Goal: Task Accomplishment & Management: Complete application form

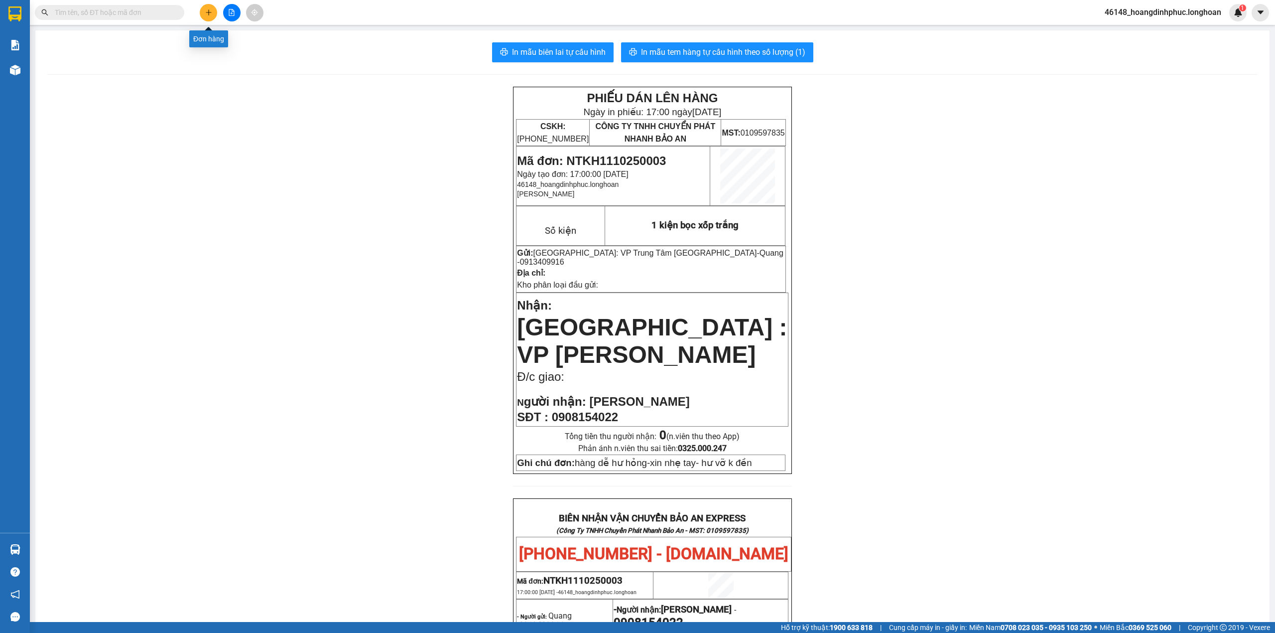
click at [210, 17] on button at bounding box center [208, 12] width 17 height 17
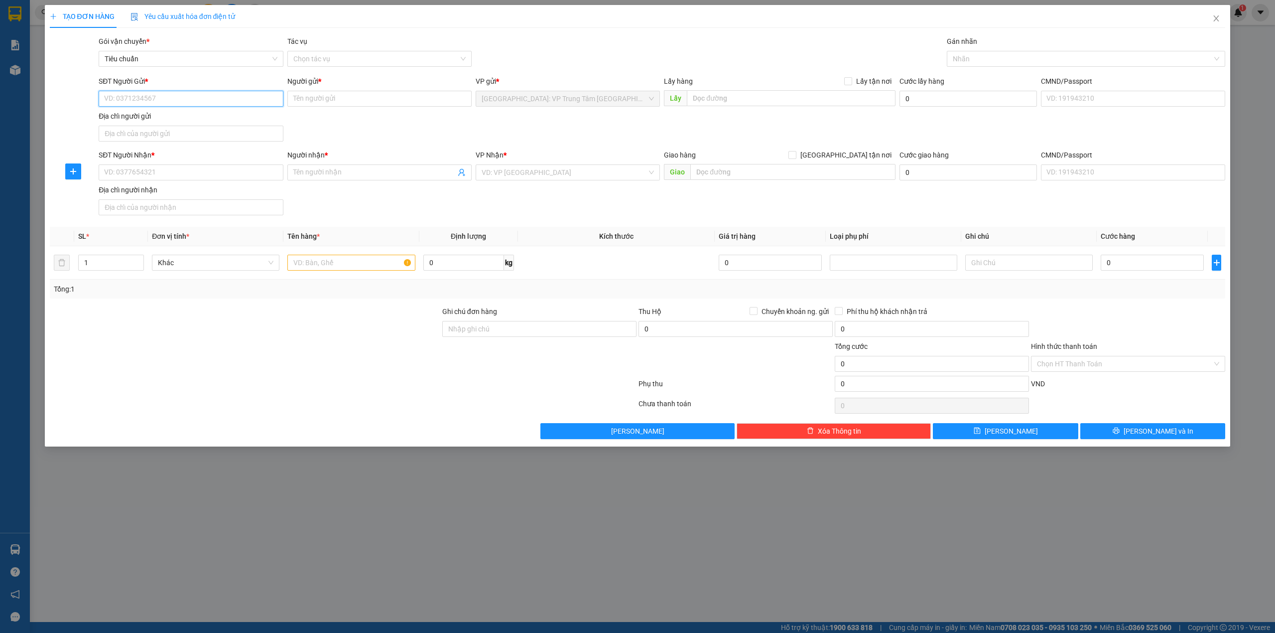
click at [187, 99] on input "SĐT Người Gửi *" at bounding box center [191, 99] width 184 height 16
type input "0975586469"
click at [374, 103] on input "Người gửi *" at bounding box center [379, 99] width 184 height 16
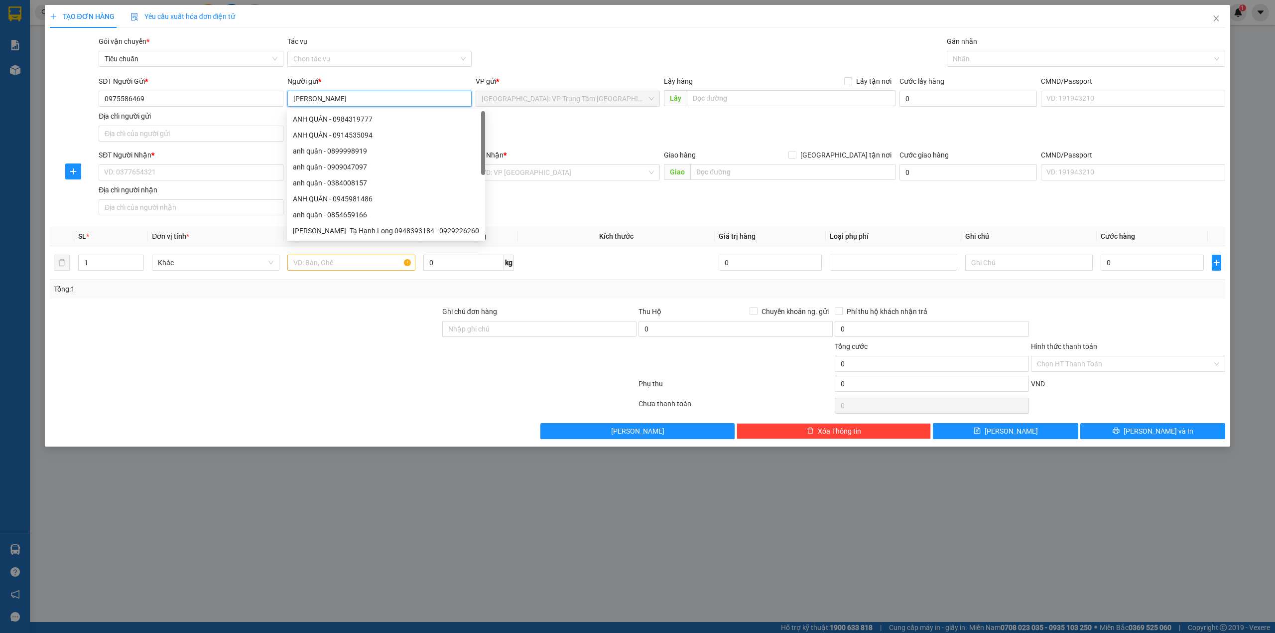
type input "[PERSON_NAME]"
click at [176, 192] on div "Địa chỉ người nhận" at bounding box center [191, 189] width 184 height 11
click at [176, 199] on input "Địa chỉ người nhận" at bounding box center [191, 207] width 184 height 16
click at [173, 169] on input "SĐT Người Nhận *" at bounding box center [191, 172] width 184 height 16
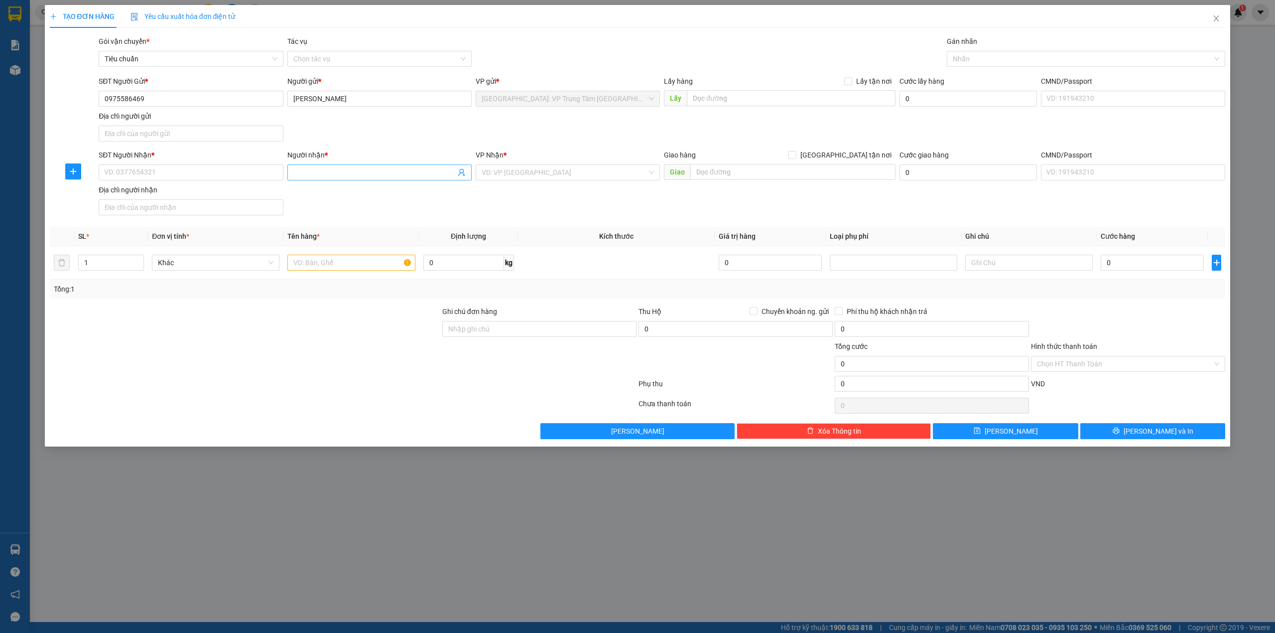
click at [333, 173] on input "Người nhận *" at bounding box center [374, 172] width 162 height 11
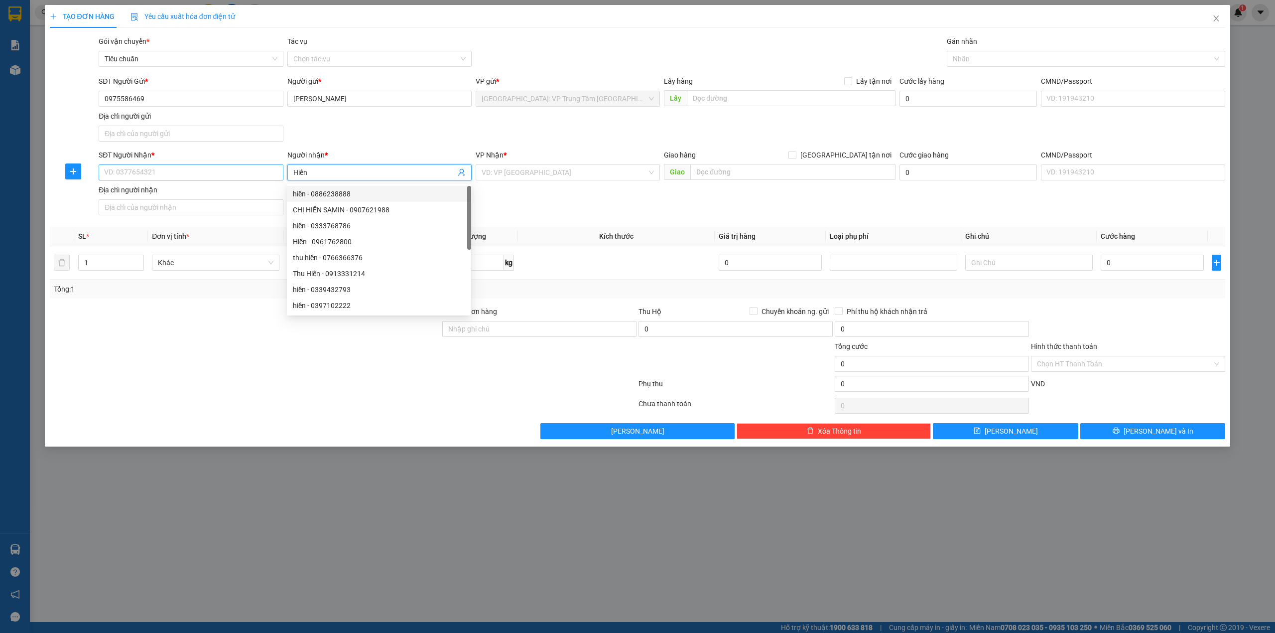
type input "Hiền"
click at [252, 179] on input "SĐT Người Nhận *" at bounding box center [191, 172] width 184 height 16
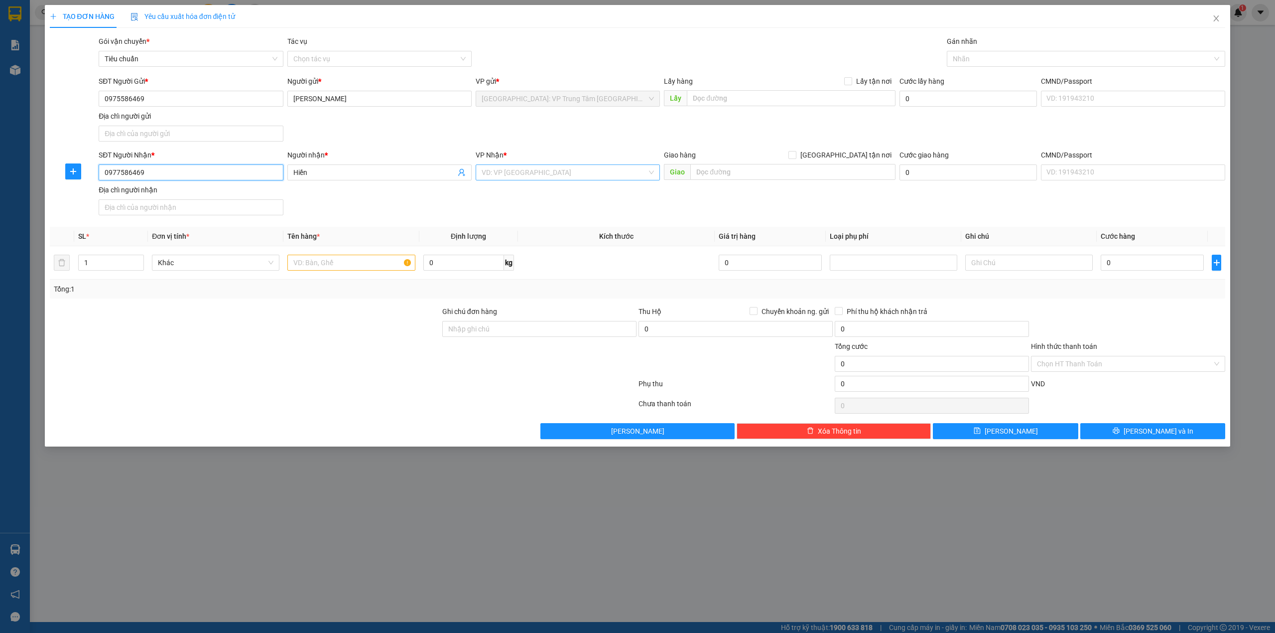
type input "0977586469"
click at [558, 174] on input "search" at bounding box center [564, 172] width 165 height 15
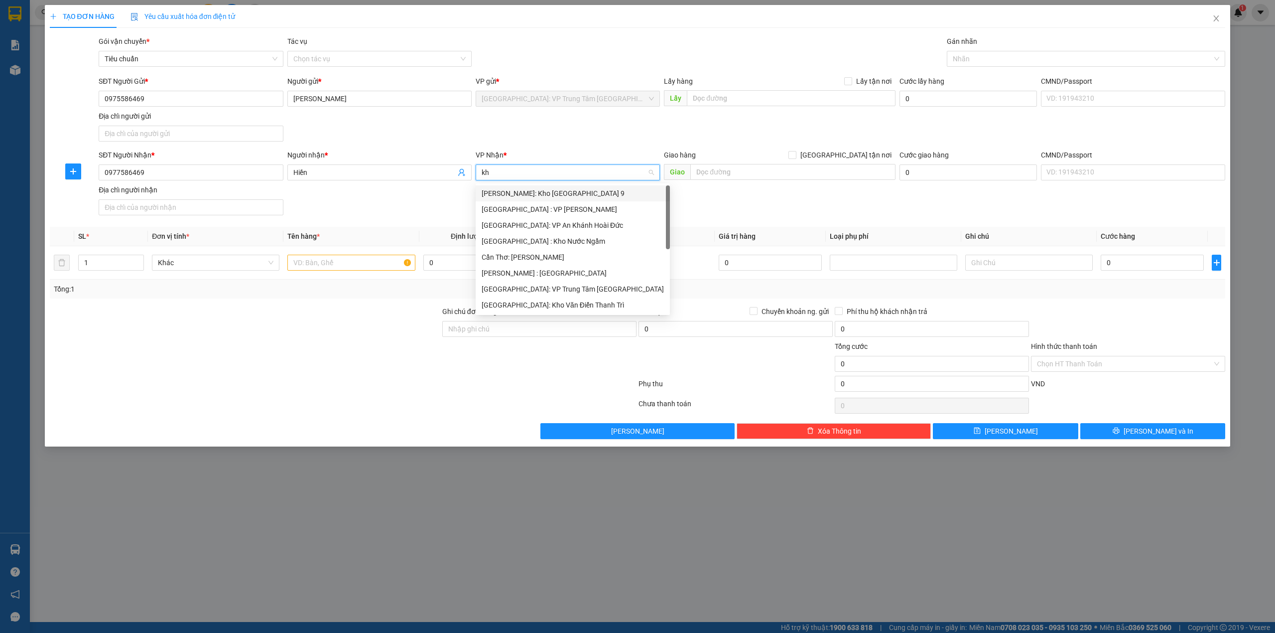
type input "k"
type input "Hải"
click at [552, 196] on div "[GEOGRAPHIC_DATA]: Văn phòng Bến xe [GEOGRAPHIC_DATA]" at bounding box center [579, 193] width 195 height 11
click at [564, 138] on div "SĐT Người Gửi * 0975586469 Người gửi * [PERSON_NAME] VP gửi * [GEOGRAPHIC_DATA]…" at bounding box center [662, 111] width 1131 height 70
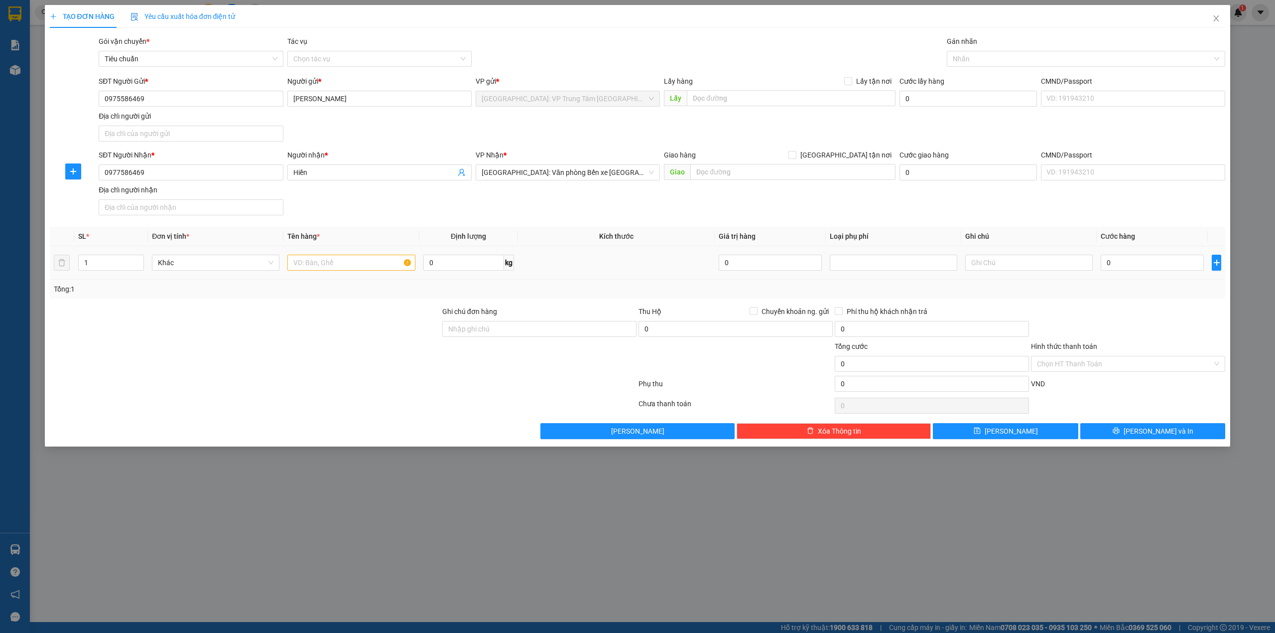
click at [329, 272] on div at bounding box center [350, 263] width 127 height 20
click at [329, 261] on input "text" at bounding box center [350, 263] width 127 height 16
type input "1 con xe ga ("
click at [464, 335] on input "Ghi chú đơn hàng" at bounding box center [539, 329] width 194 height 16
click at [558, 316] on div "Ghi chú đơn hàng" at bounding box center [539, 313] width 194 height 15
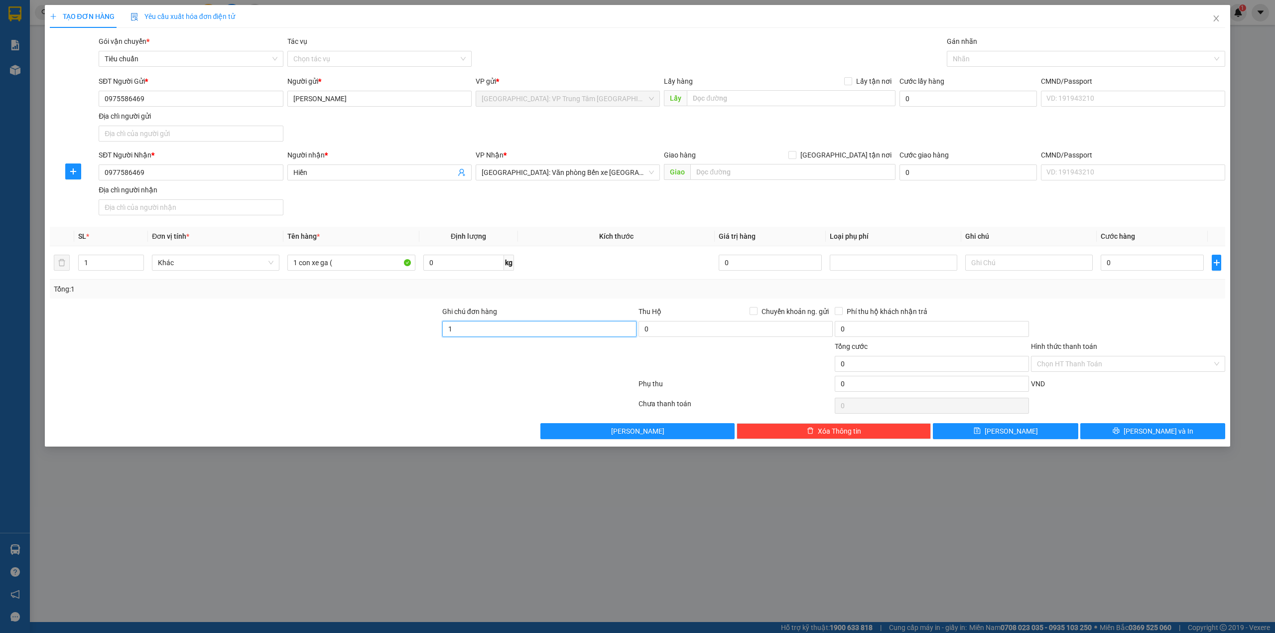
click at [526, 331] on input "1" at bounding box center [539, 329] width 194 height 16
click at [569, 311] on div "Ghi chú đơn hàng" at bounding box center [539, 313] width 194 height 15
click at [530, 337] on input "1" at bounding box center [539, 329] width 194 height 16
type input "1 chìa khóa + 0 cavet"
click at [469, 379] on div at bounding box center [343, 386] width 589 height 20
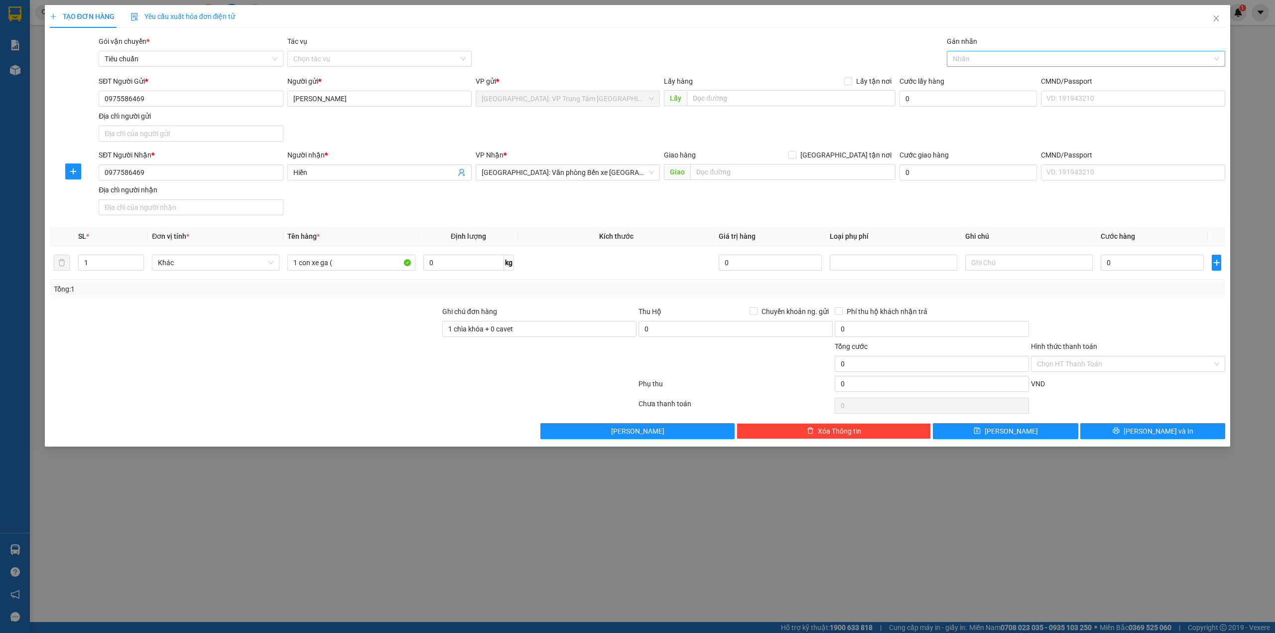
click at [977, 56] on div at bounding box center [1081, 59] width 264 height 12
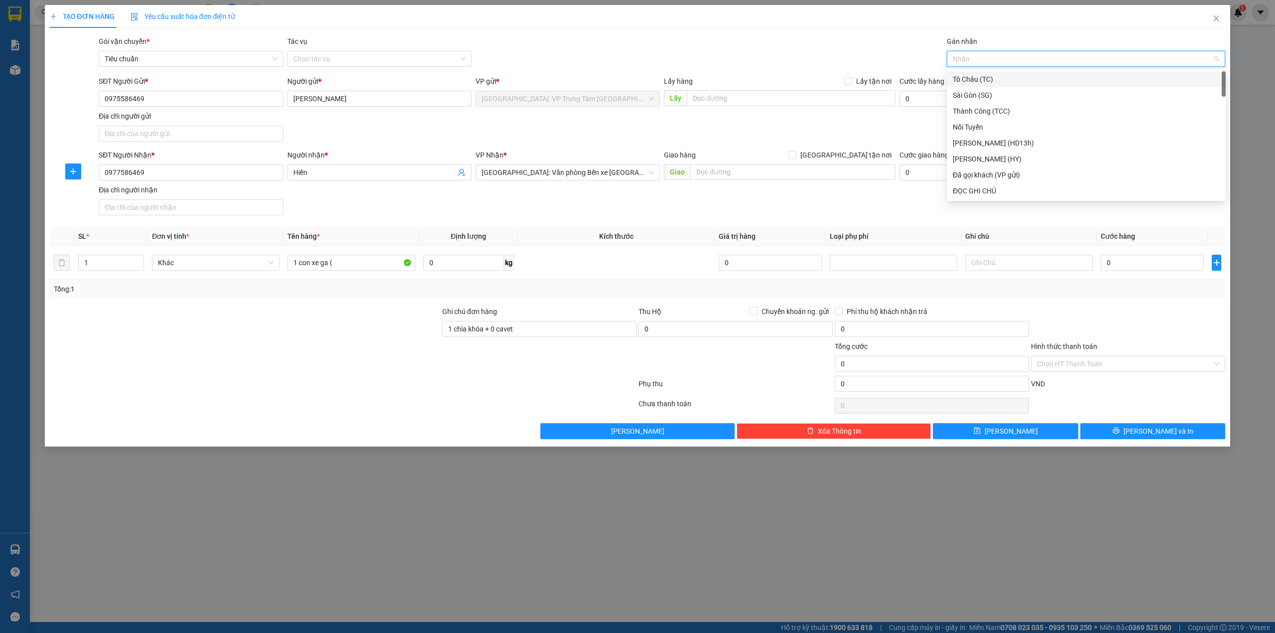
type input "g"
click at [997, 186] on div "[GEOGRAPHIC_DATA] tận nơi" at bounding box center [1086, 190] width 267 height 11
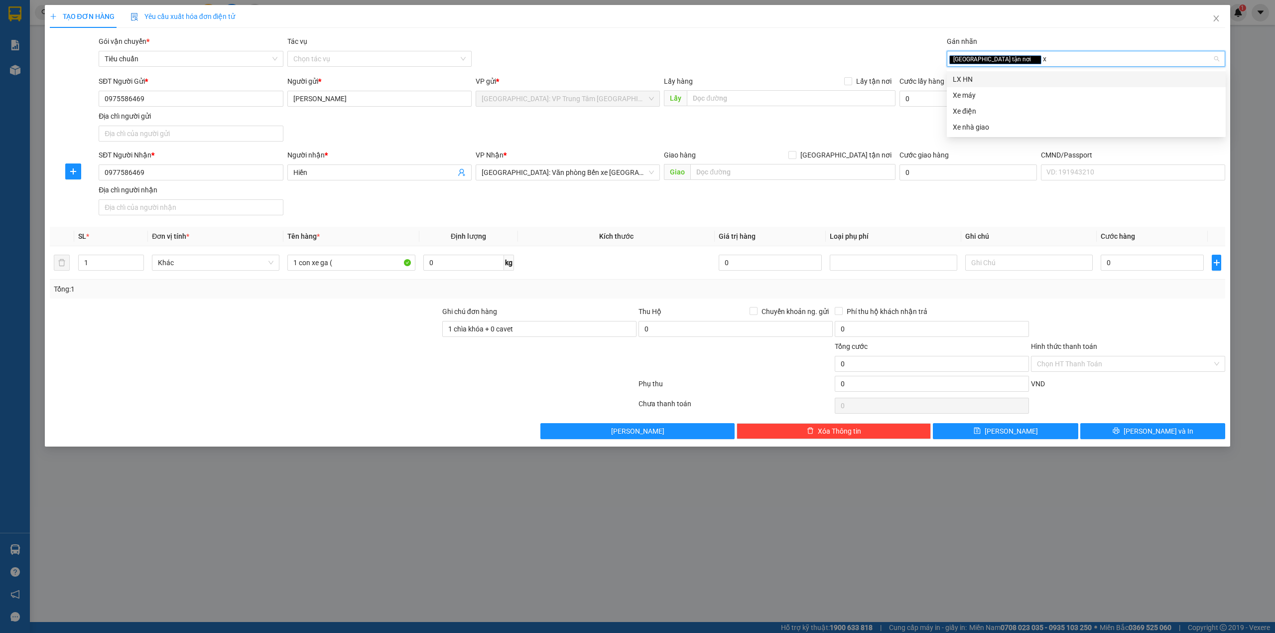
type input "xe"
click at [994, 79] on div "Xe máy" at bounding box center [1086, 79] width 267 height 11
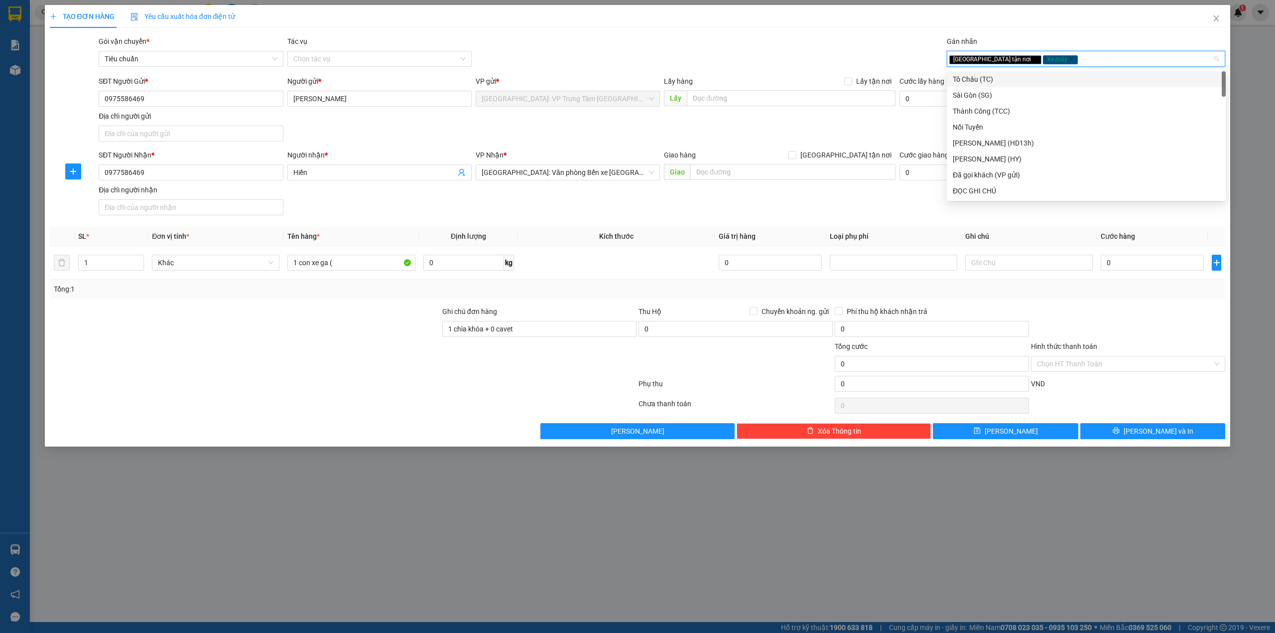
click at [799, 38] on div "Gói vận chuyển * Tiêu chuẩn Tác vụ Chọn tác vụ Gán nhãn Giao tận nơi Xe máy" at bounding box center [662, 53] width 1131 height 35
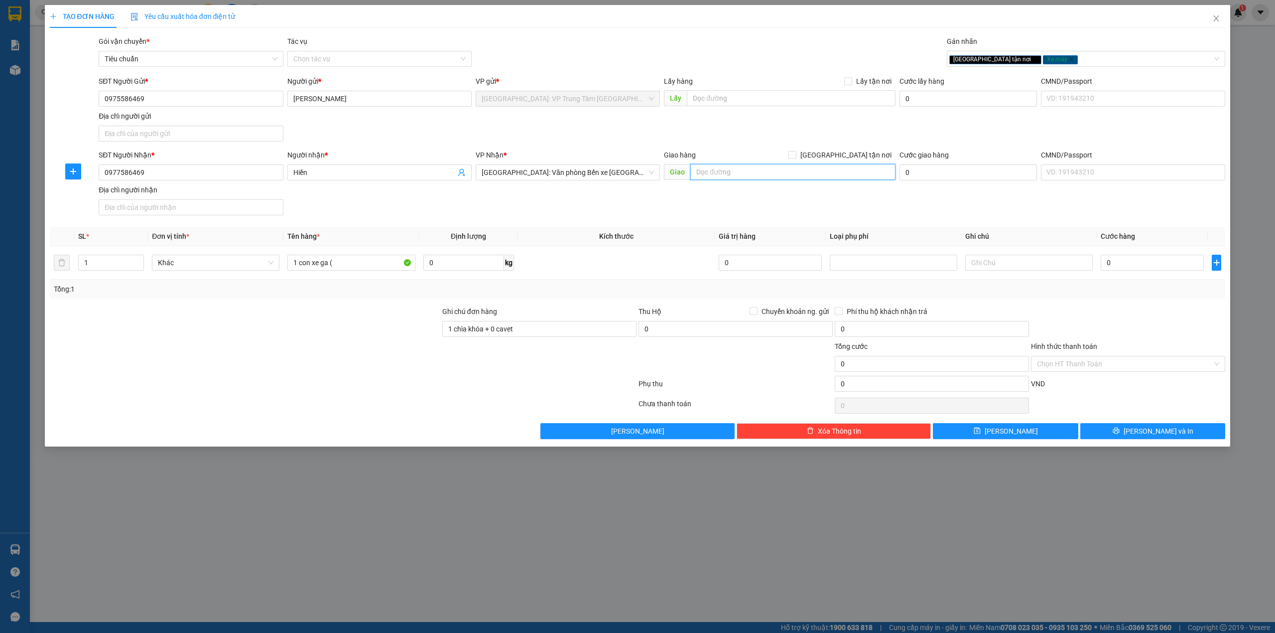
click at [750, 171] on input "text" at bounding box center [792, 172] width 205 height 16
type input "15 lô 6 [PERSON_NAME], [PERSON_NAME], [GEOGRAPHIC_DATA], [GEOGRAPHIC_DATA]"
click at [795, 154] on input "[GEOGRAPHIC_DATA] tận nơi" at bounding box center [791, 154] width 7 height 7
checkbox input "true"
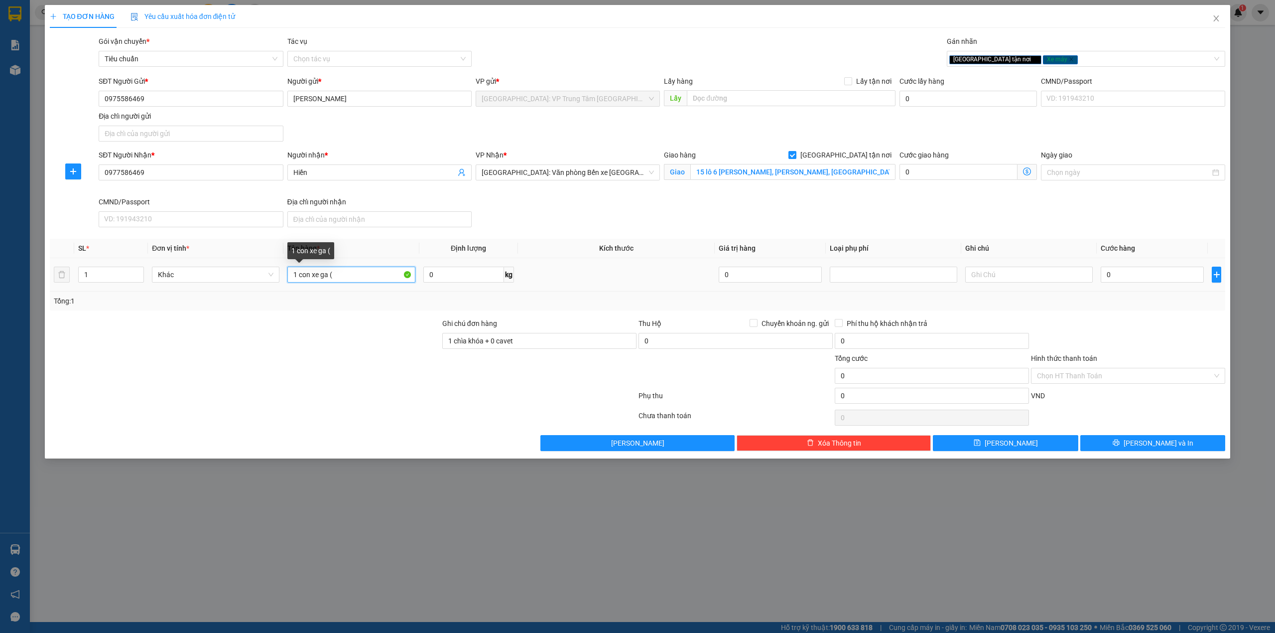
click at [381, 274] on input "1 con xe ga (" at bounding box center [350, 274] width 127 height 16
type input "1 con xe ga ( 79N2-84868)"
click at [556, 218] on div "SĐT Người Nhận * 0977586469 Người nhận * Hiền VP Nhận * [GEOGRAPHIC_DATA]: Văn …" at bounding box center [662, 190] width 1131 height 82
click at [1132, 281] on input "0" at bounding box center [1152, 274] width 103 height 16
type input "1"
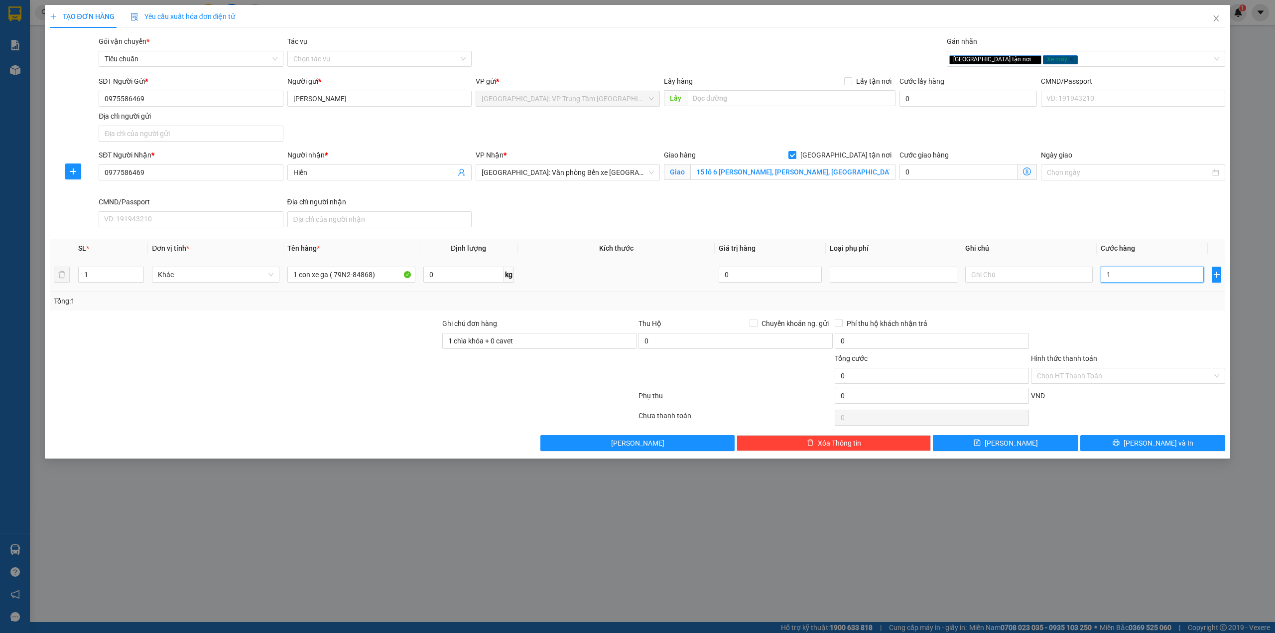
type input "1"
type input "14"
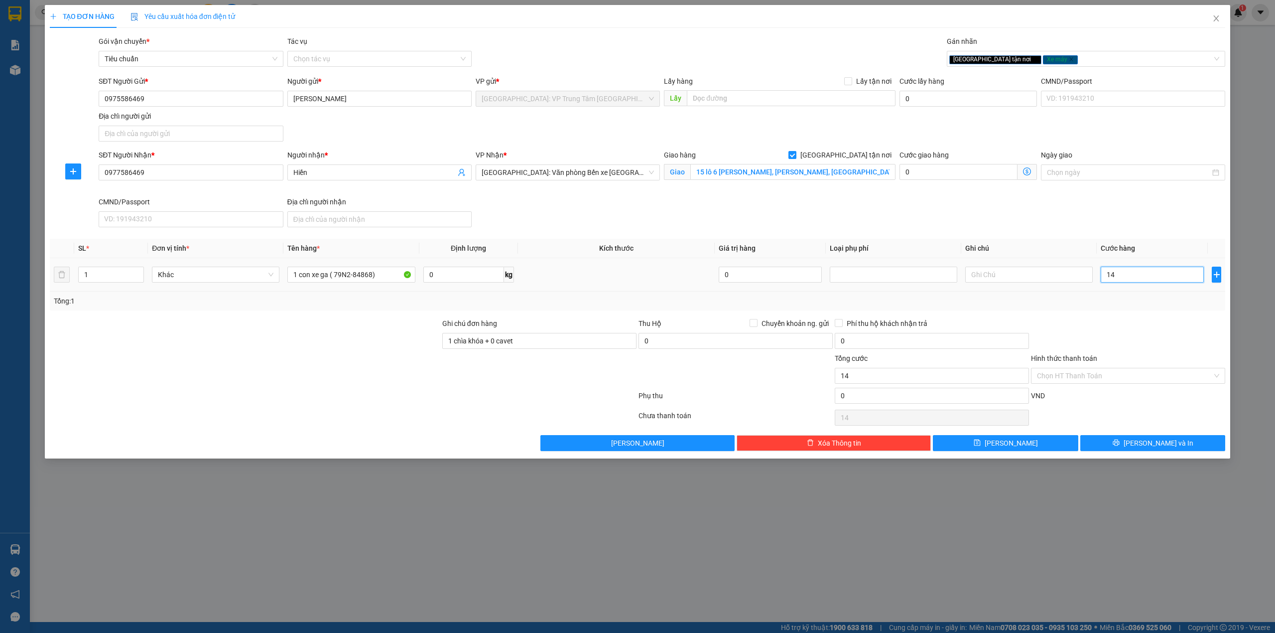
type input "148"
type input "1.480"
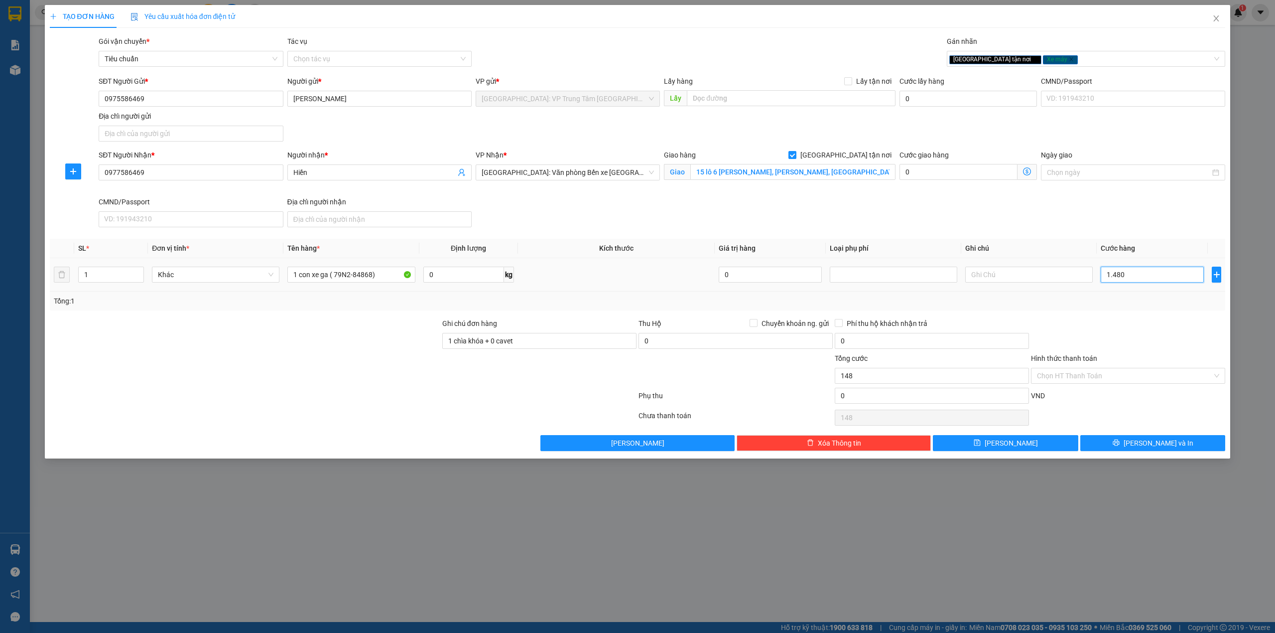
type input "1.480"
type input "14.800"
type input "148.000"
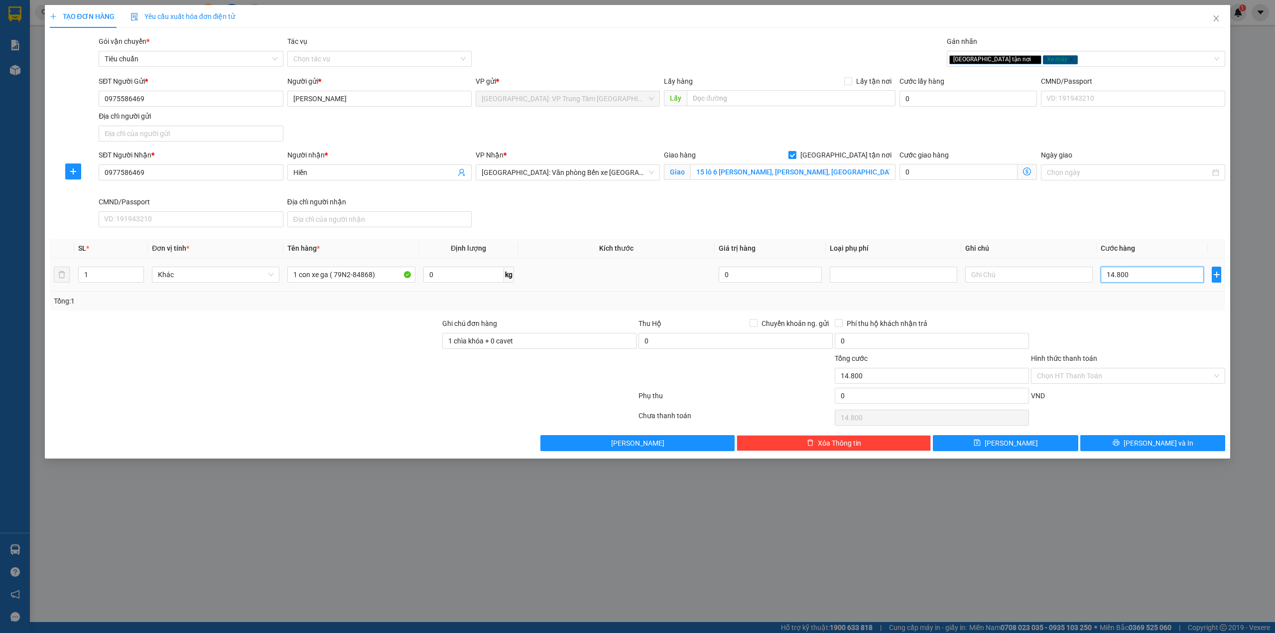
type input "148.000"
type input "1.480.000"
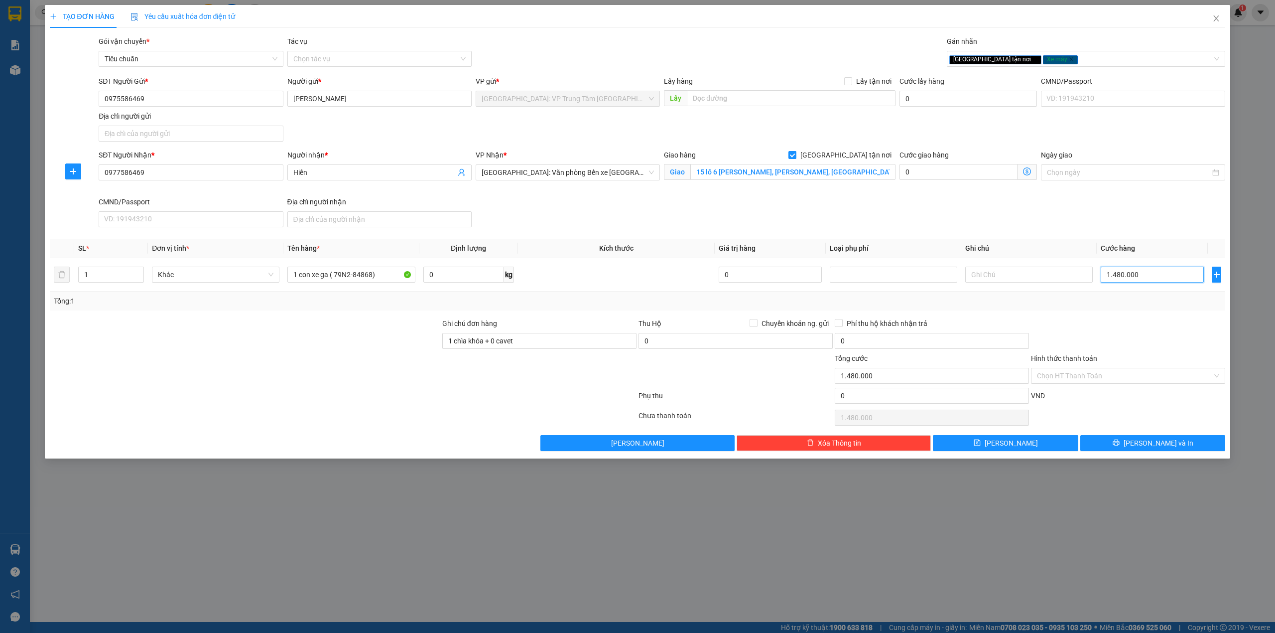
type input "1.480.000"
click at [1134, 323] on div at bounding box center [1128, 335] width 196 height 35
click at [1126, 382] on input "Hình thức thanh toán" at bounding box center [1124, 375] width 175 height 15
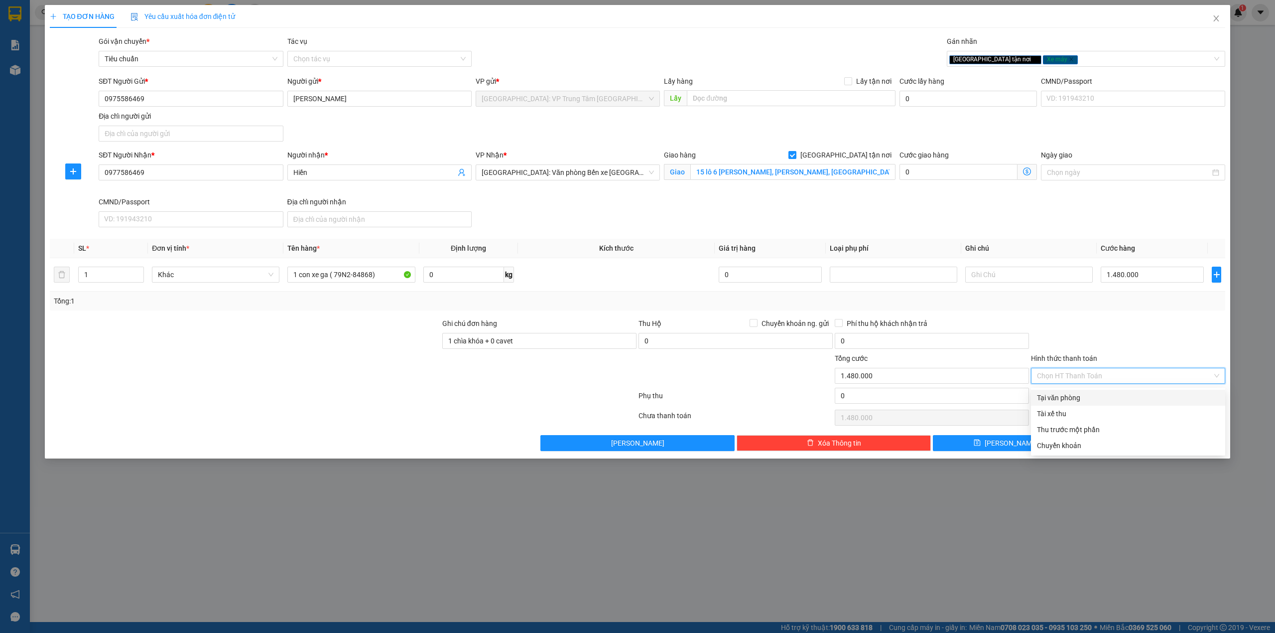
click at [1087, 398] on div "Tại văn phòng" at bounding box center [1128, 397] width 182 height 11
type input "0"
click at [1099, 358] on div "Hình thức thanh toán" at bounding box center [1128, 360] width 194 height 15
click at [1126, 443] on button "[PERSON_NAME] và In" at bounding box center [1152, 443] width 145 height 16
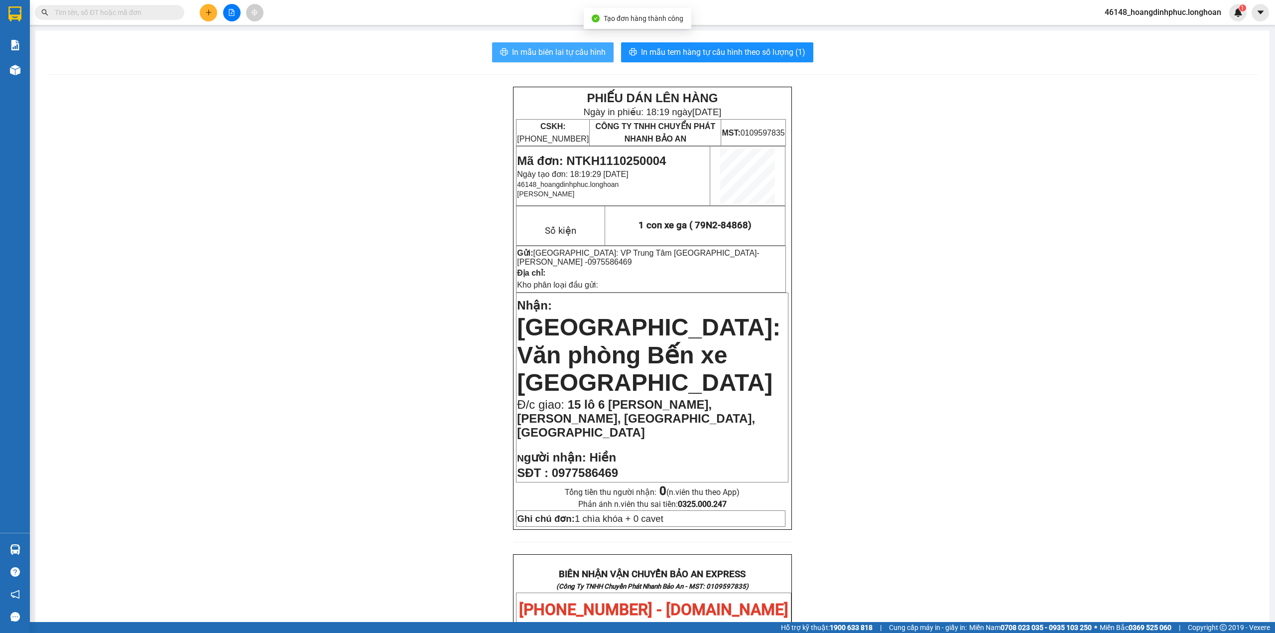
click at [560, 60] on button "In mẫu biên lai tự cấu hình" at bounding box center [553, 52] width 122 height 20
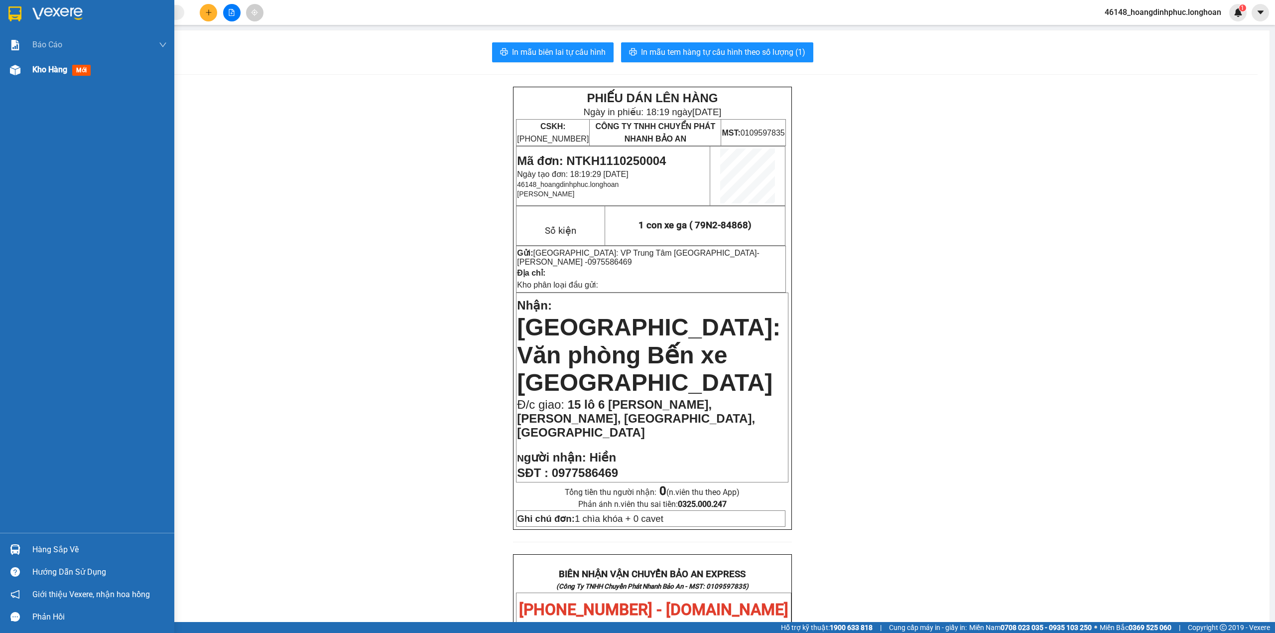
click at [41, 67] on span "Kho hàng" at bounding box center [49, 69] width 35 height 9
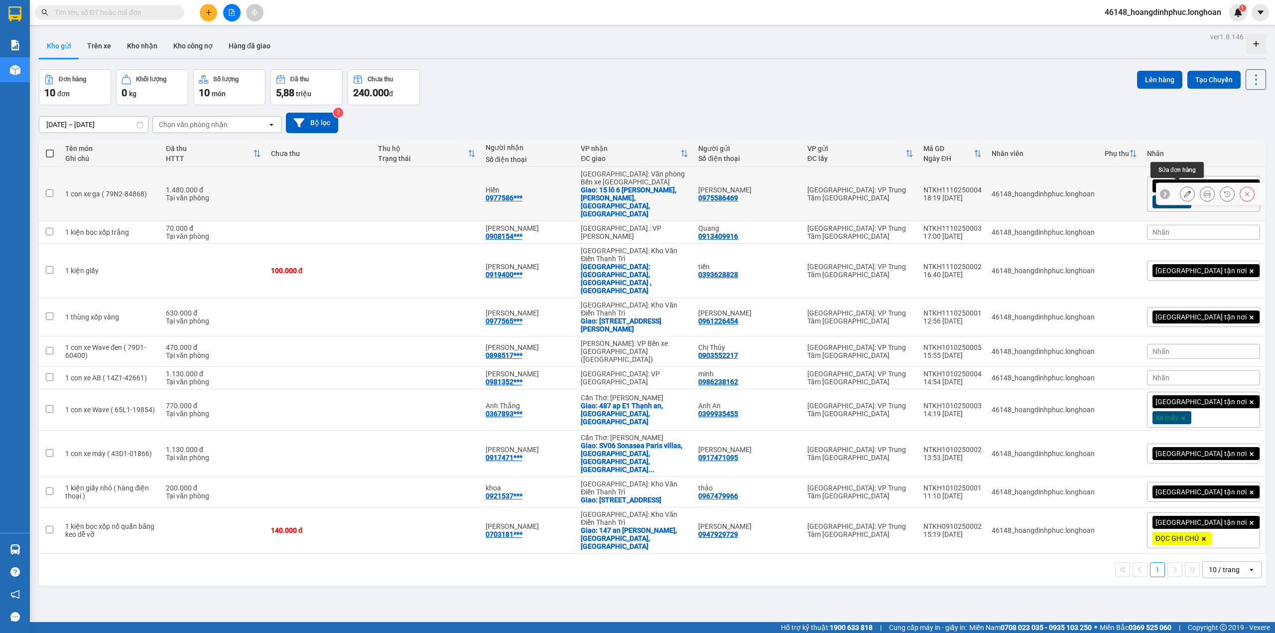
click at [1184, 192] on icon at bounding box center [1187, 193] width 7 height 7
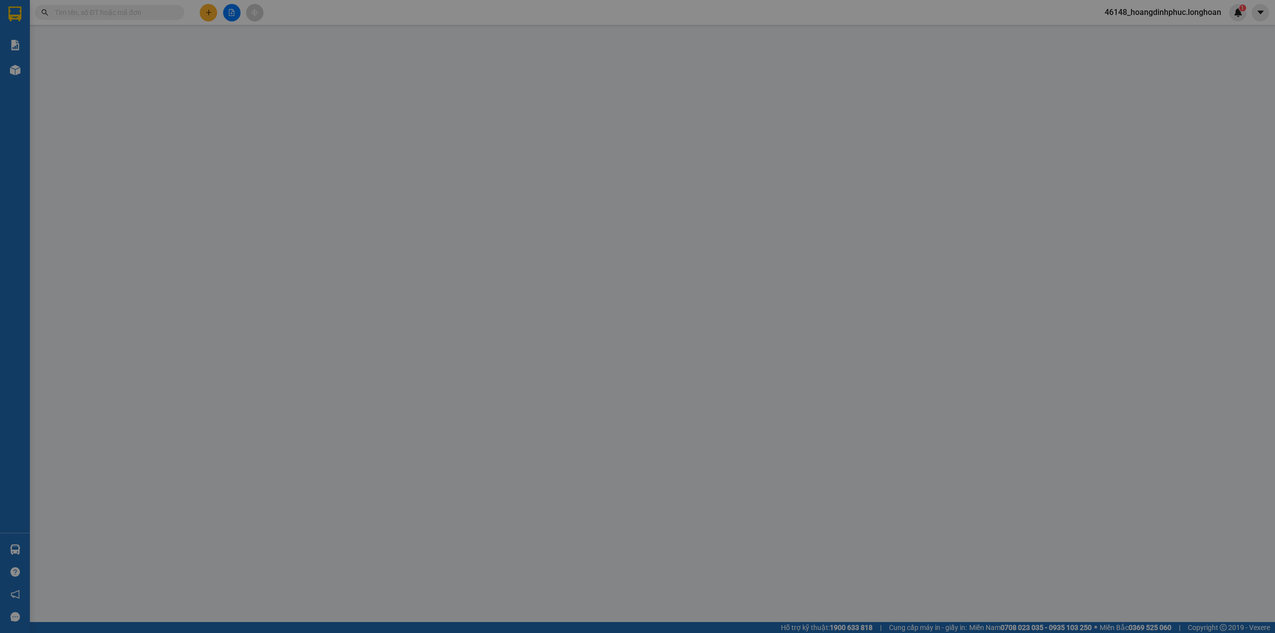
type input "0975586469"
type input "[PERSON_NAME]"
type input "0977586469"
type input "Hiền"
checkbox input "true"
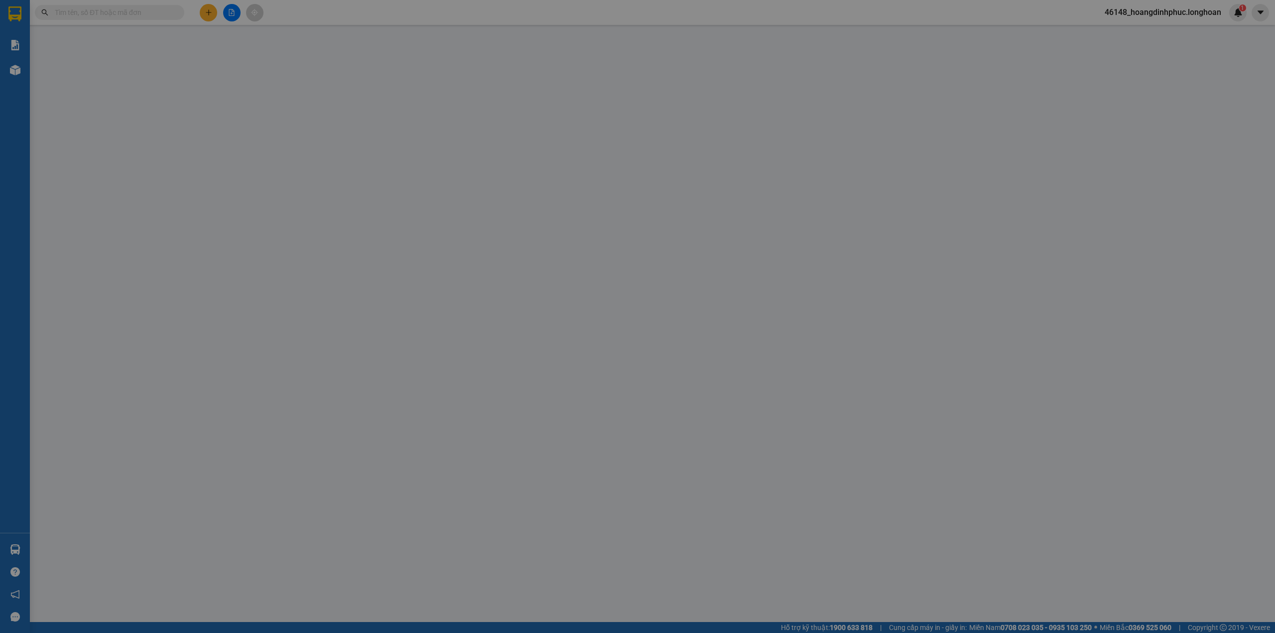
type input "15 lô 6 [PERSON_NAME], [PERSON_NAME], [GEOGRAPHIC_DATA], [GEOGRAPHIC_DATA]"
type input "1 chìa khóa + 0 cavet"
type input "0"
type input "1.480.000"
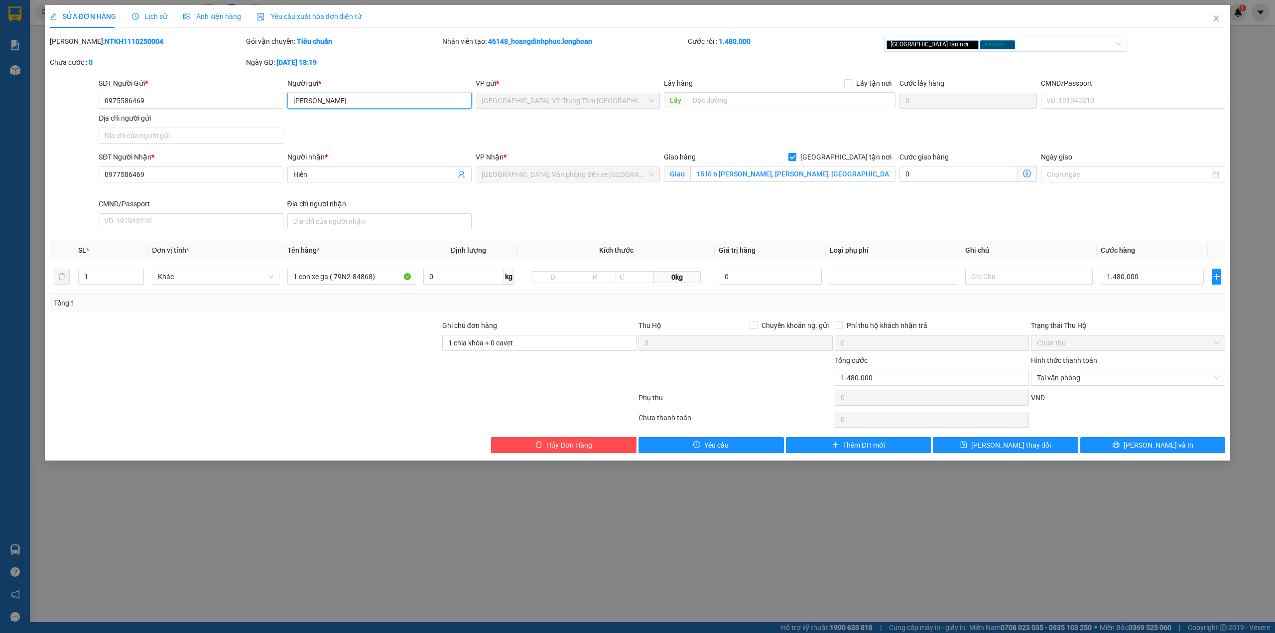
click at [363, 104] on input "[PERSON_NAME]" at bounding box center [379, 101] width 184 height 16
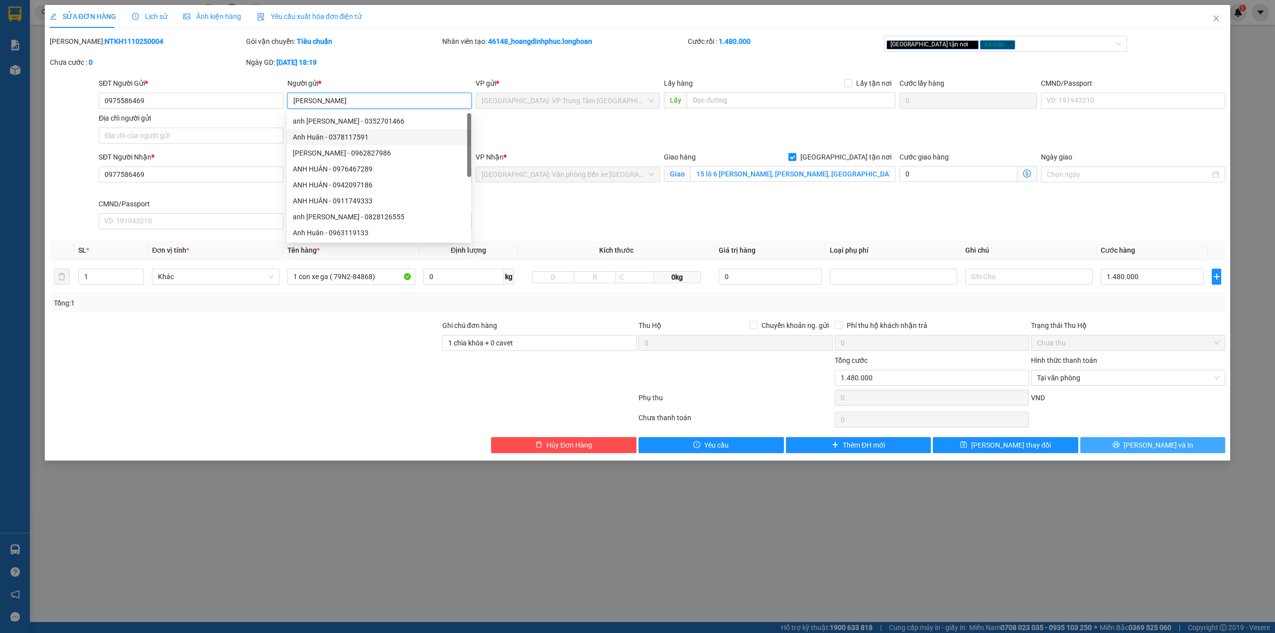
type input "[PERSON_NAME]"
click at [1117, 440] on button "[PERSON_NAME] và In" at bounding box center [1152, 445] width 145 height 16
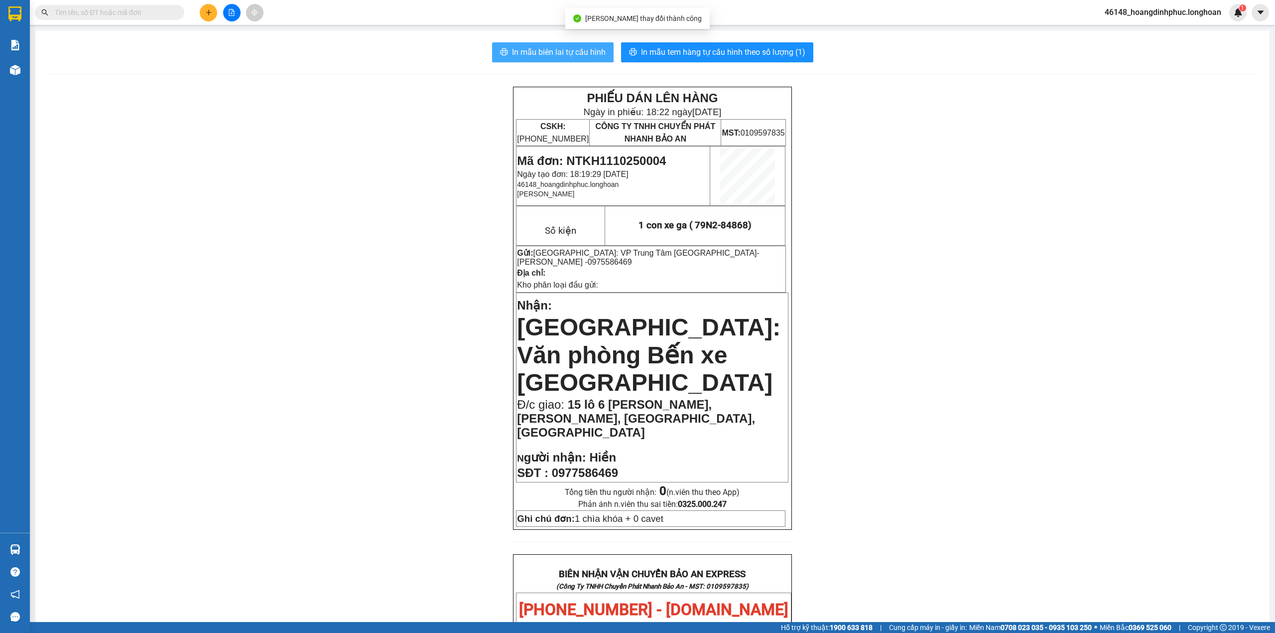
click at [548, 50] on span "In mẫu biên lai tự cấu hình" at bounding box center [559, 52] width 94 height 12
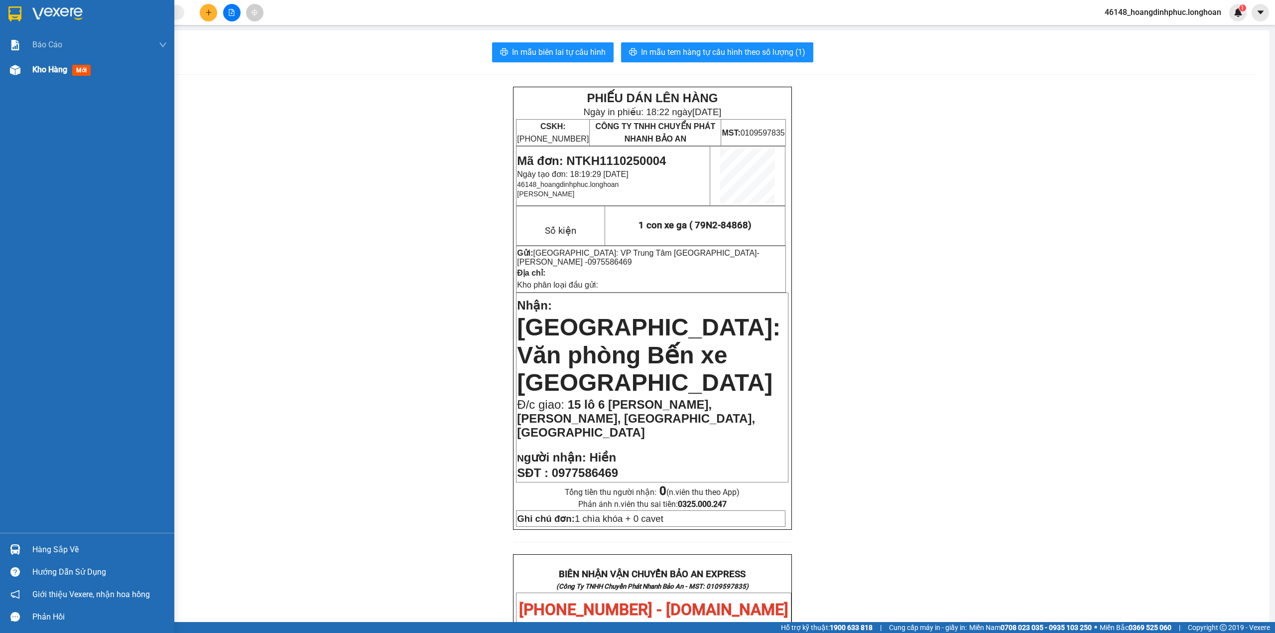
drag, startPoint x: 28, startPoint y: 84, endPoint x: 29, endPoint y: 78, distance: 6.1
click at [28, 81] on div "Báo cáo 1. Báo cáo nộp tiền các vp 3. Doanh Thu theo VP Gửi (mới) 9. Thống kê đ…" at bounding box center [87, 282] width 174 height 500
click at [30, 75] on div "Kho hàng mới" at bounding box center [87, 69] width 174 height 25
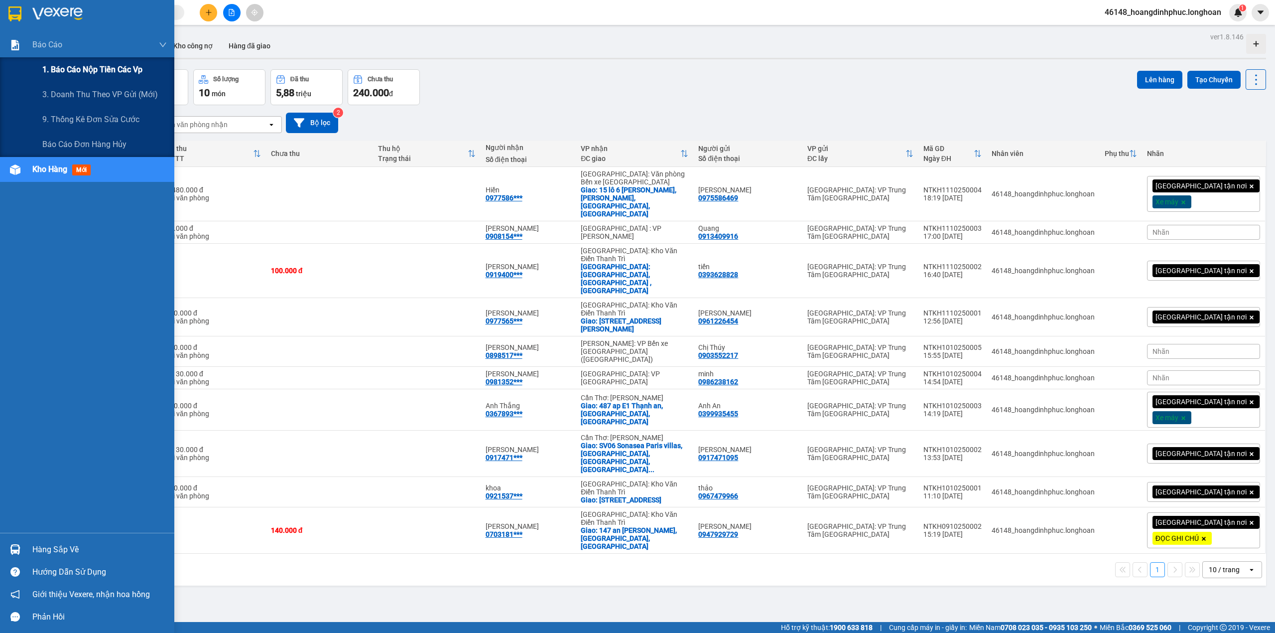
click at [97, 76] on div "1. Báo cáo nộp tiền các vp" at bounding box center [104, 69] width 125 height 25
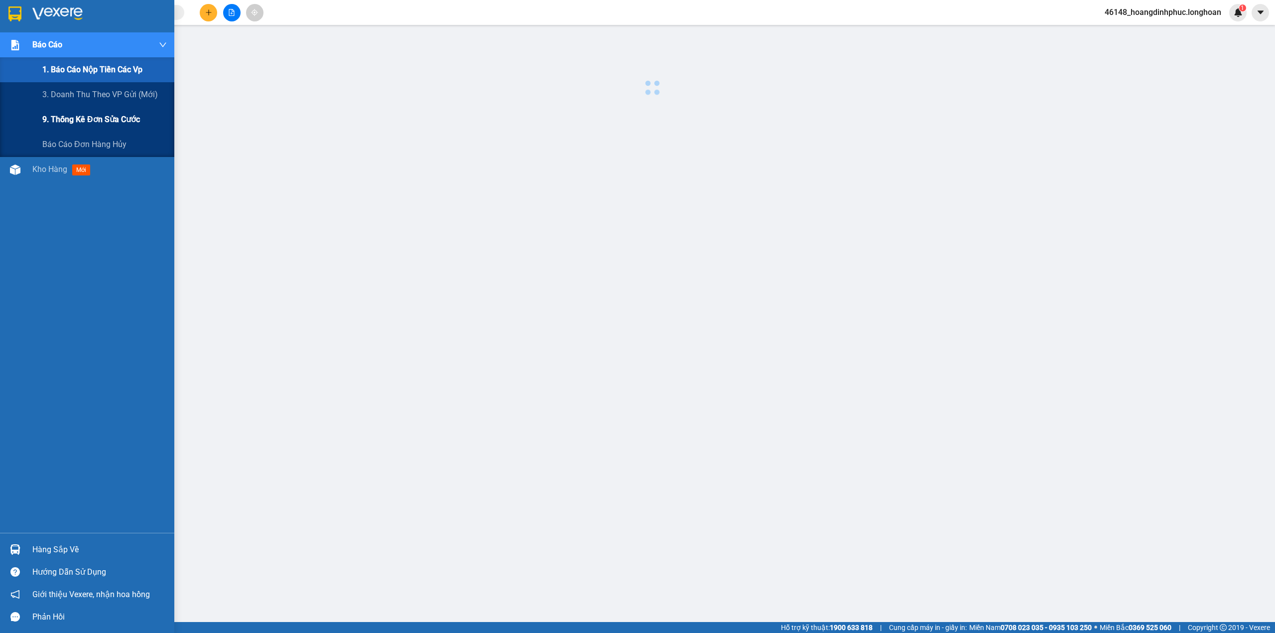
click at [108, 109] on div "9. Thống kê đơn sửa cước" at bounding box center [104, 119] width 125 height 25
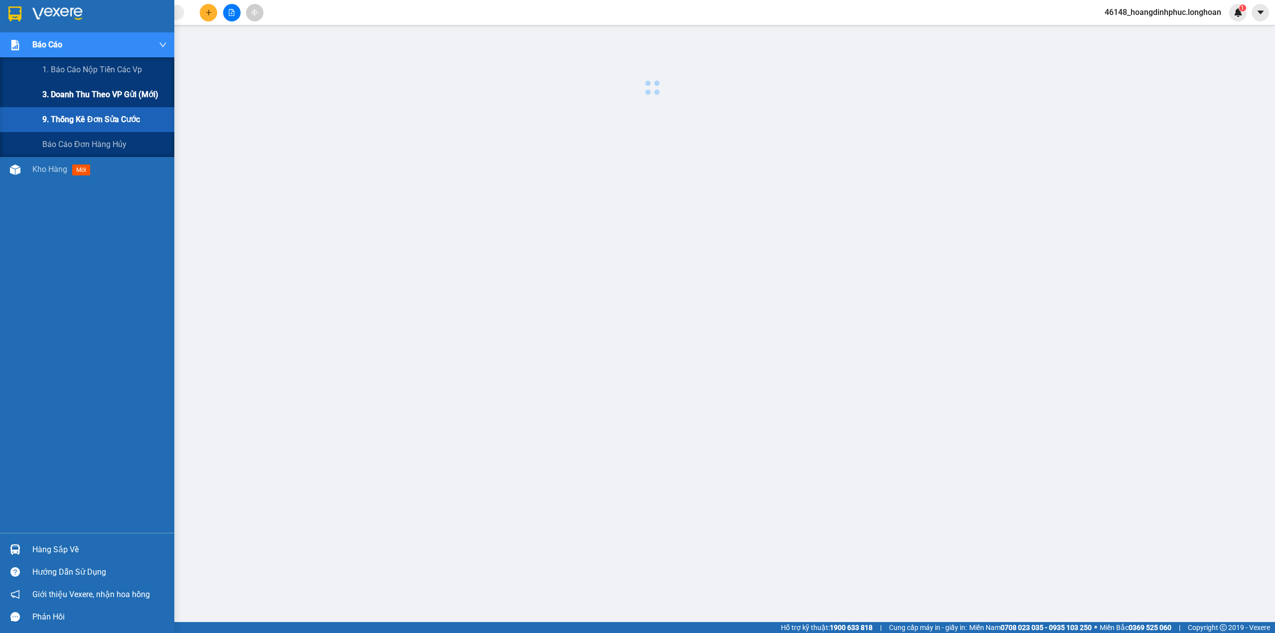
click at [107, 91] on span "3. Doanh Thu theo VP Gửi (mới)" at bounding box center [100, 94] width 116 height 12
